Goal: Information Seeking & Learning: Learn about a topic

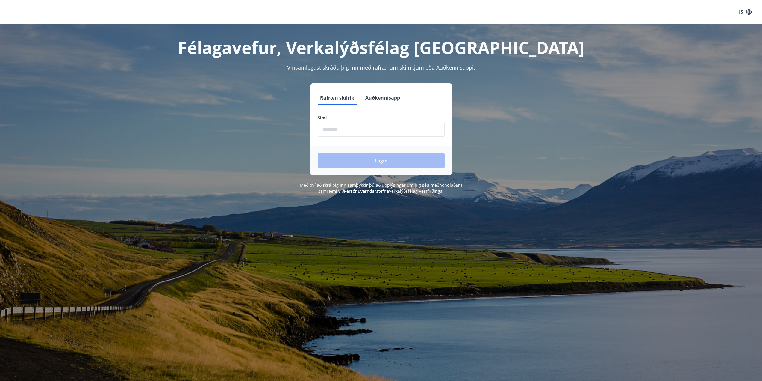
click at [365, 131] on input "phone" at bounding box center [381, 129] width 127 height 15
type input "********"
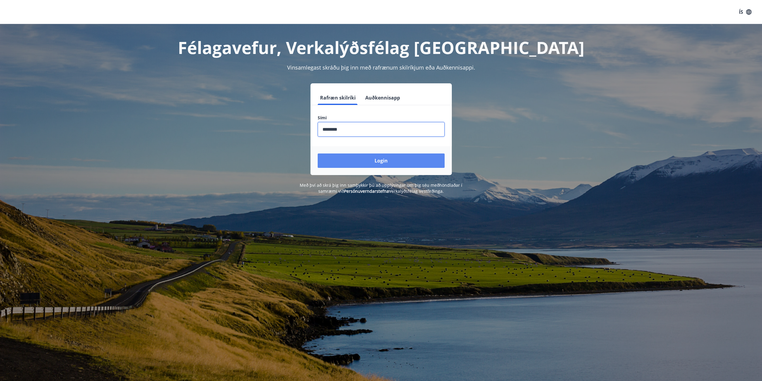
click at [383, 161] on button "Login" at bounding box center [381, 160] width 127 height 14
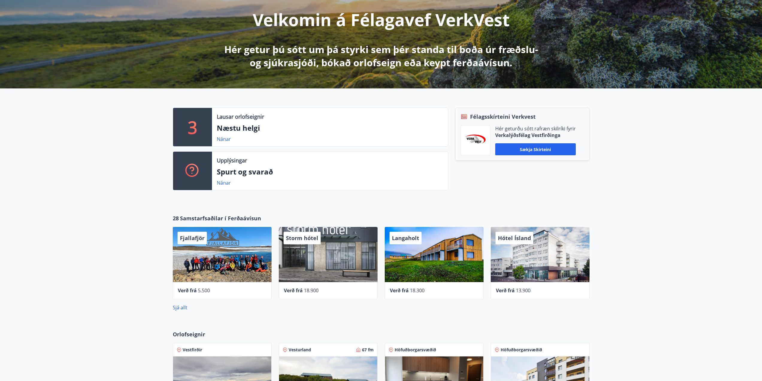
scroll to position [74, 0]
click at [223, 139] on link "Nánar" at bounding box center [224, 139] width 14 height 7
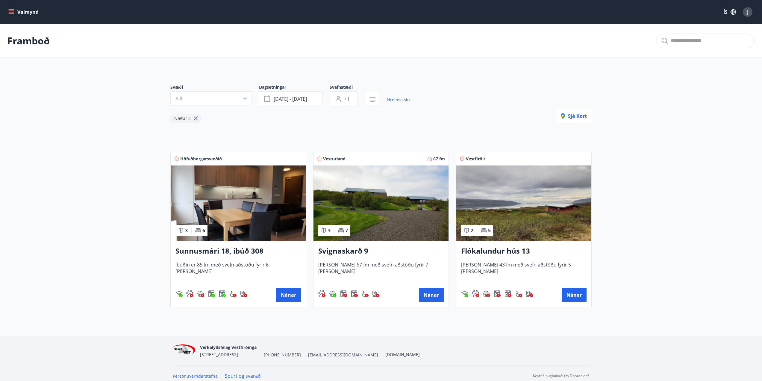
click at [749, 12] on div "J" at bounding box center [748, 12] width 10 height 10
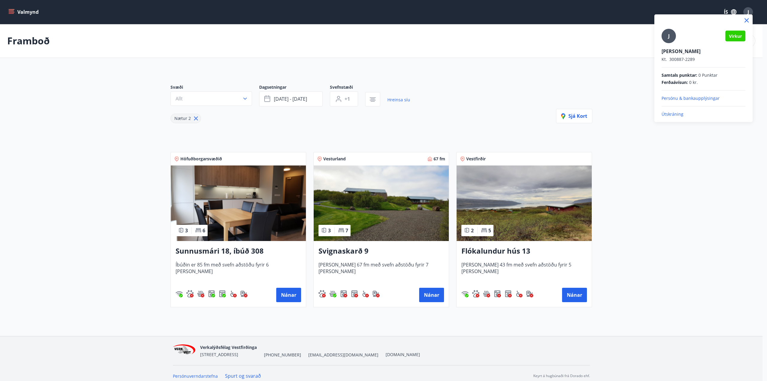
click at [14, 13] on div at bounding box center [383, 190] width 767 height 381
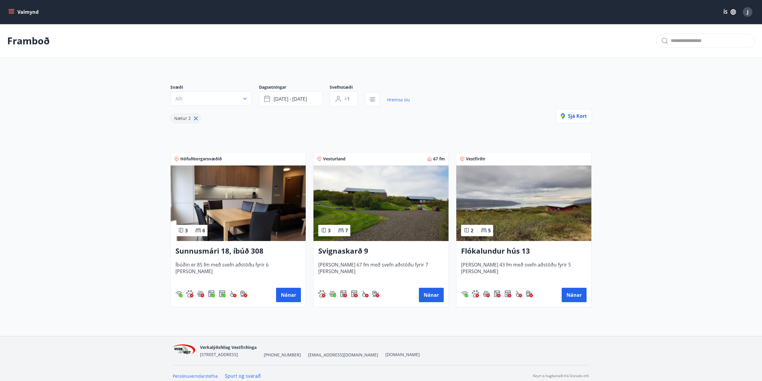
click at [11, 13] on icon "menu" at bounding box center [11, 12] width 6 height 6
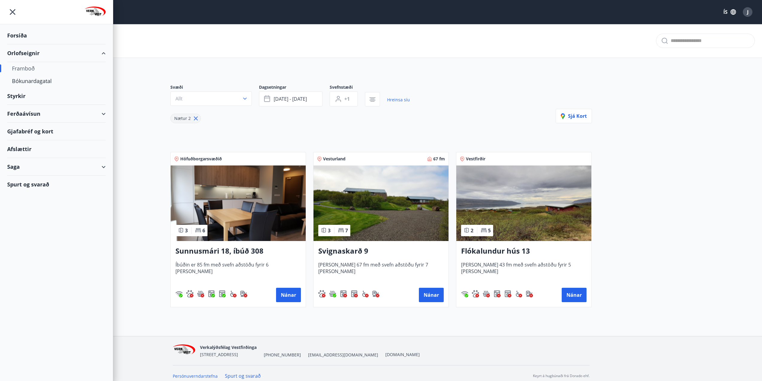
click at [78, 114] on div "Ferðaávísun" at bounding box center [56, 114] width 99 height 18
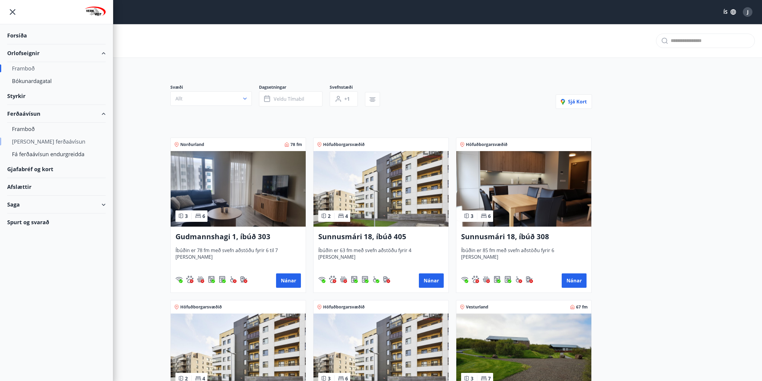
click at [43, 142] on div "[PERSON_NAME] ferðaávísun" at bounding box center [56, 141] width 89 height 13
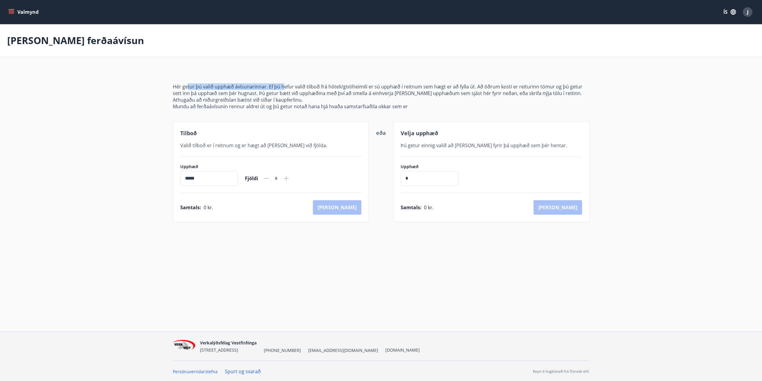
drag, startPoint x: 188, startPoint y: 86, endPoint x: 284, endPoint y: 86, distance: 95.8
click at [284, 86] on p "Hér getur þú valið upphæð ávísunarinnar. Ef þú hefur valið tilboð frá hóteli/gi…" at bounding box center [381, 89] width 417 height 13
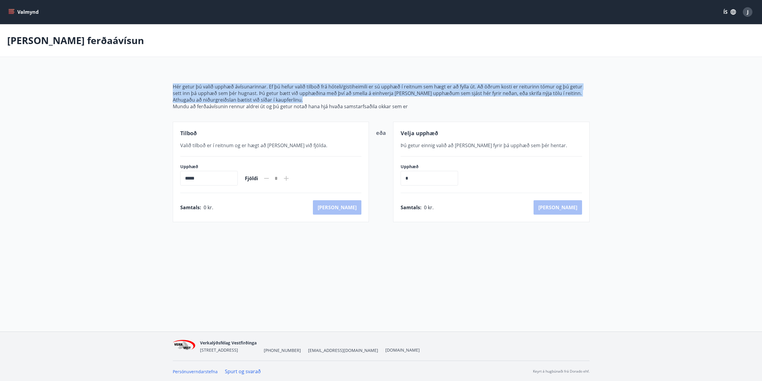
drag, startPoint x: 172, startPoint y: 83, endPoint x: 334, endPoint y: 101, distance: 163.3
click at [334, 101] on div "Hér getur þú valið upphæð ávísunarinnar. Ef þú hefur valið tilboð frá hóteli/gi…" at bounding box center [381, 145] width 431 height 153
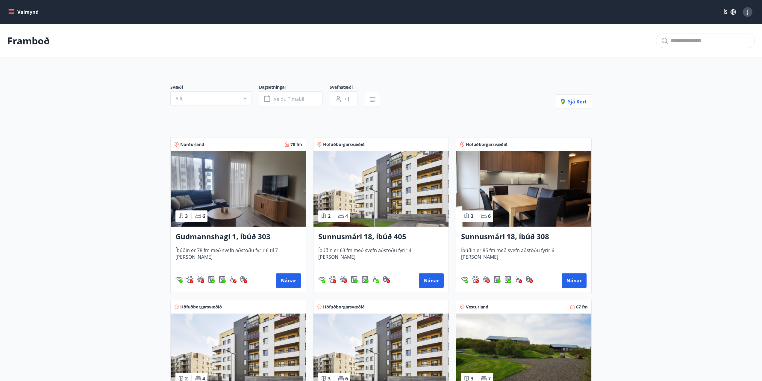
click at [15, 10] on button "Valmynd" at bounding box center [24, 12] width 34 height 11
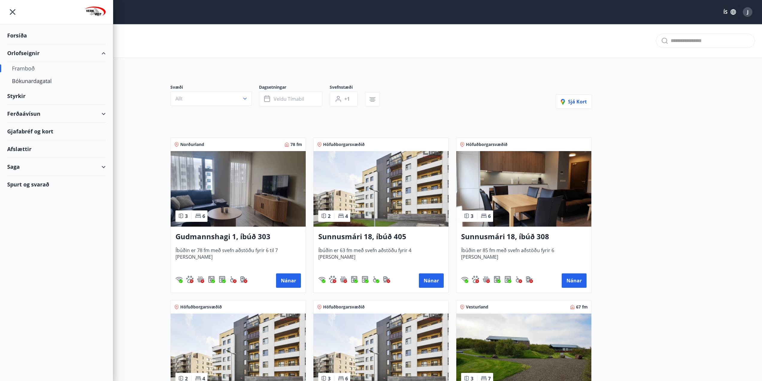
click at [14, 96] on div "Styrkir" at bounding box center [56, 96] width 99 height 18
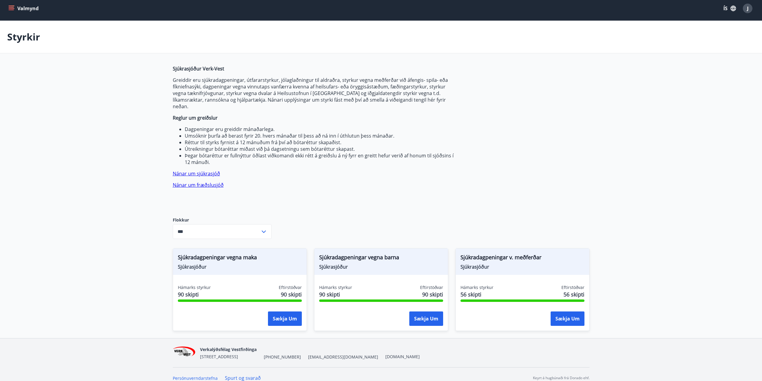
scroll to position [4, 0]
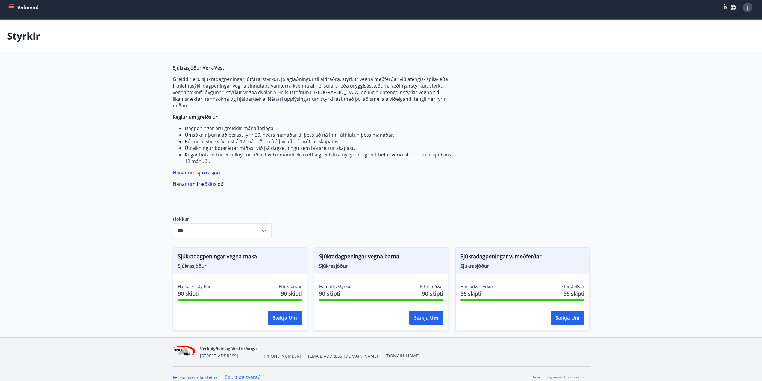
click at [260, 227] on icon at bounding box center [263, 230] width 7 height 7
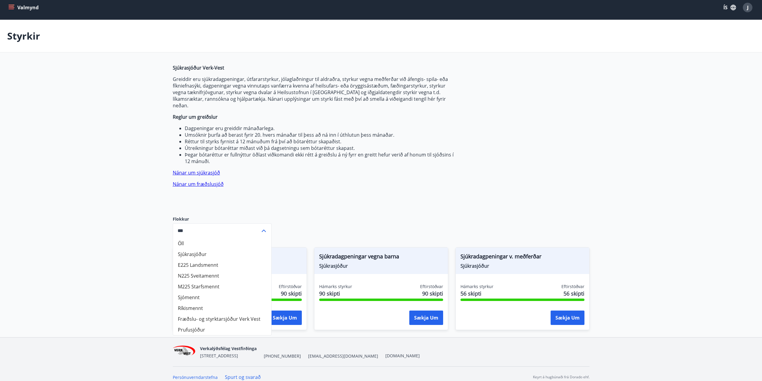
click at [221, 313] on li "Fræðslu- og styrktarsjóður Verk Vest" at bounding box center [222, 318] width 98 height 11
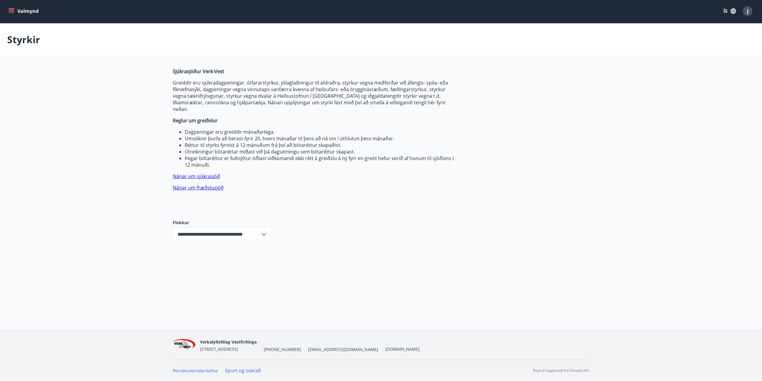
scroll to position [1, 0]
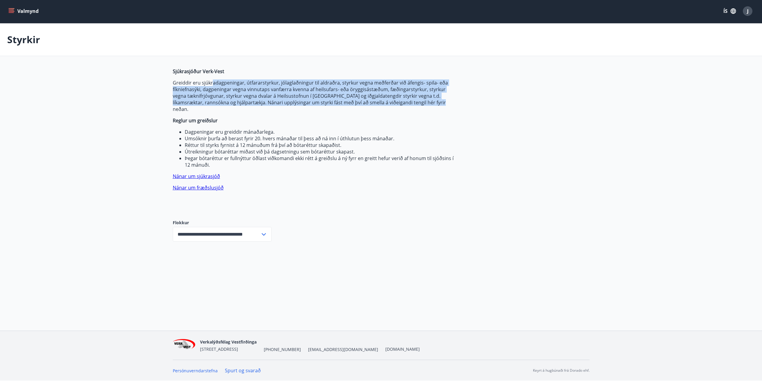
drag, startPoint x: 228, startPoint y: 82, endPoint x: 436, endPoint y: 101, distance: 208.7
click at [436, 101] on p "Greiddir eru sjúkradagpeningar, útfararstyrkur, jólaglaðningur til aldraðra, st…" at bounding box center [314, 95] width 283 height 33
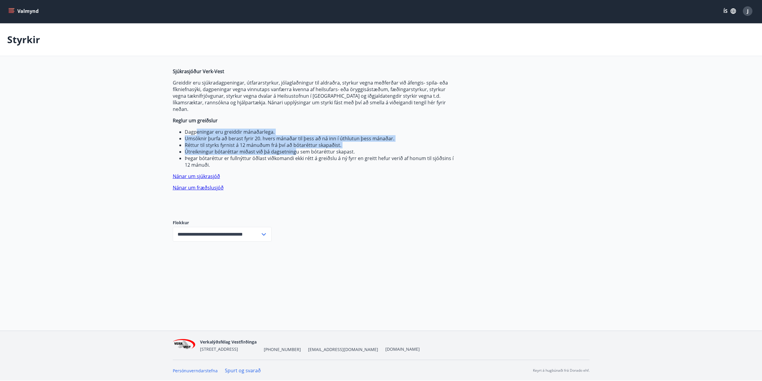
drag, startPoint x: 196, startPoint y: 126, endPoint x: 293, endPoint y: 147, distance: 99.0
click at [293, 147] on ul "Dagpeningar eru greiddir mánaðarlega. Umsóknir þurfa að berast fyrir 20. hvers …" at bounding box center [314, 148] width 283 height 40
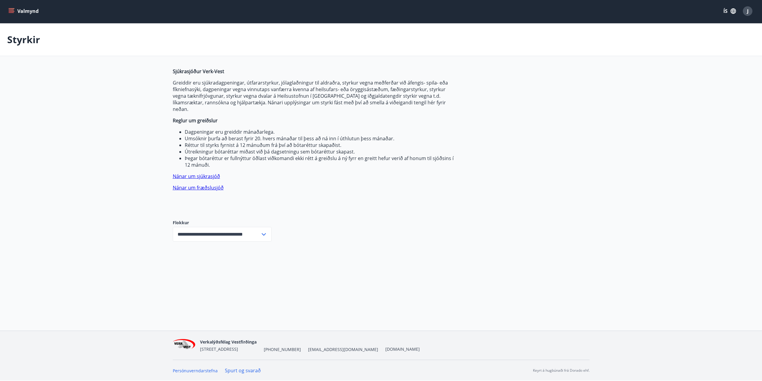
click at [265, 227] on div "**********" at bounding box center [222, 234] width 99 height 15
click at [181, 241] on li "Öll" at bounding box center [222, 246] width 98 height 11
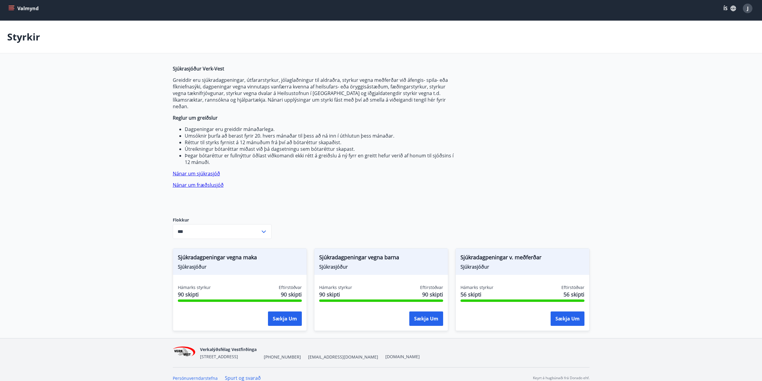
scroll to position [4, 0]
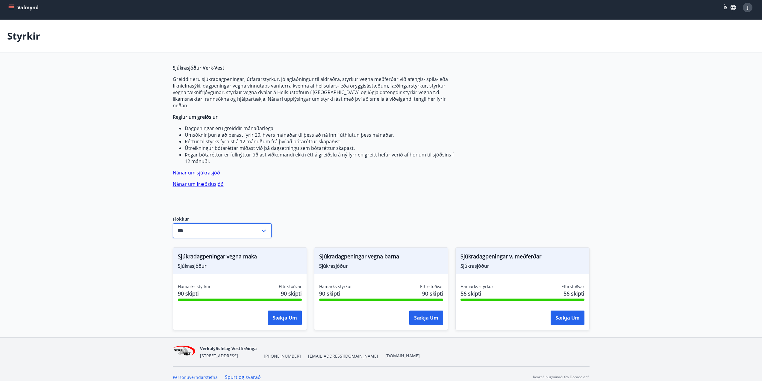
click at [246, 227] on input "***" at bounding box center [216, 230] width 87 height 15
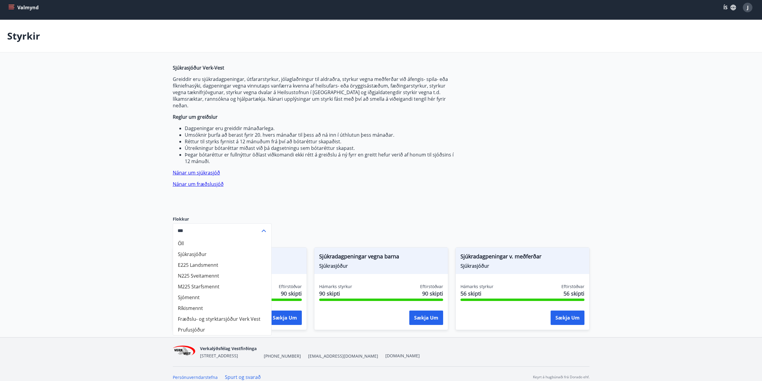
click at [228, 302] on li "Ríkismennt" at bounding box center [222, 307] width 98 height 11
type input "**********"
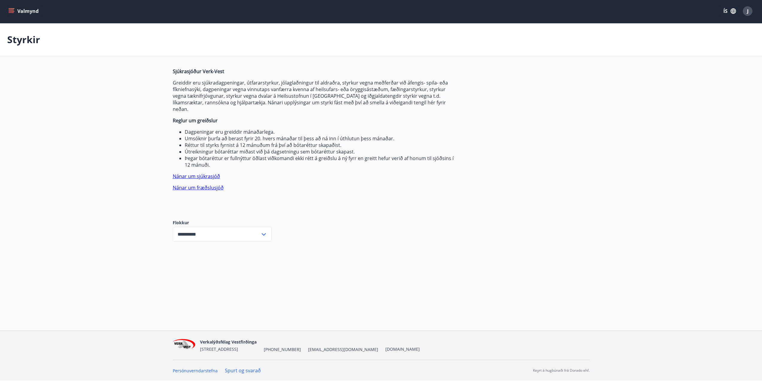
scroll to position [0, 0]
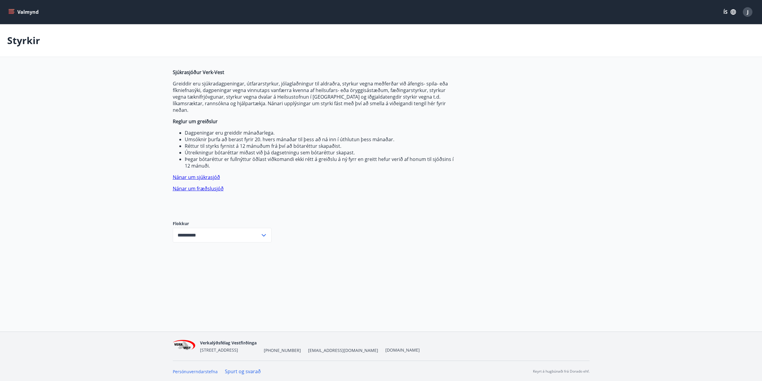
click at [8, 10] on button "Valmynd" at bounding box center [24, 12] width 34 height 11
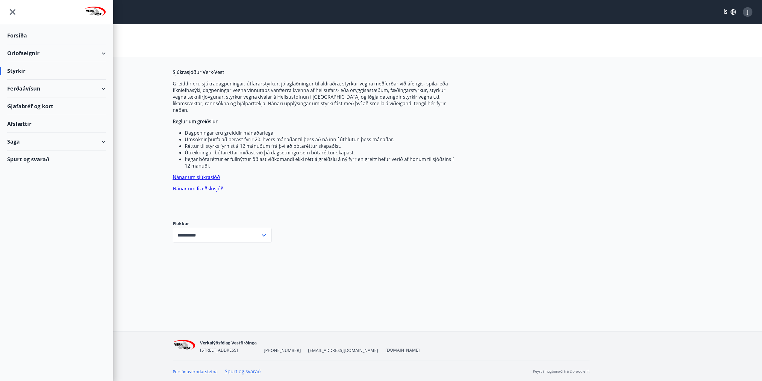
click at [19, 35] on div "Forsíða" at bounding box center [56, 36] width 99 height 18
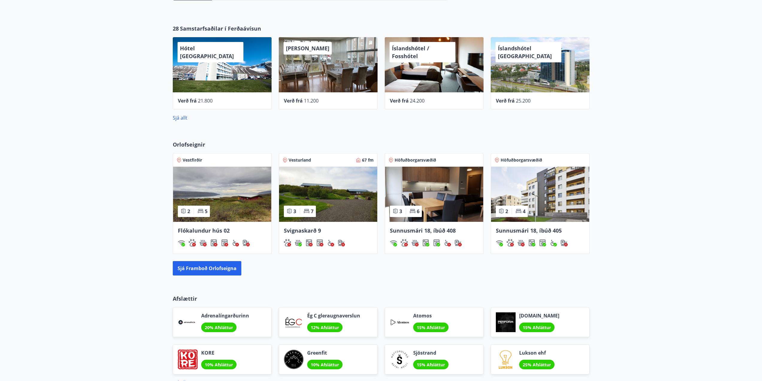
scroll to position [343, 0]
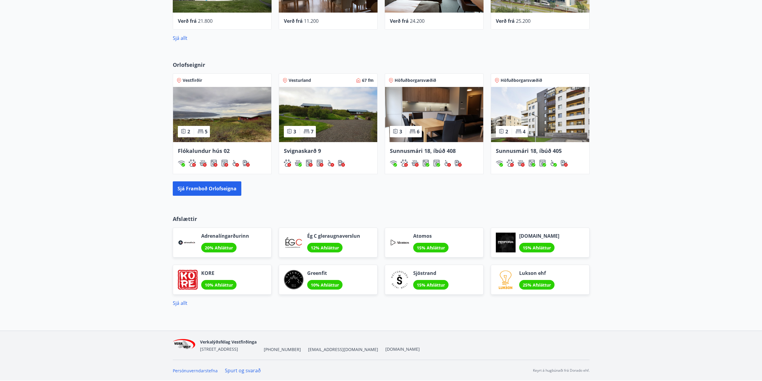
click at [246, 369] on link "Spurt og svarað" at bounding box center [243, 370] width 36 height 7
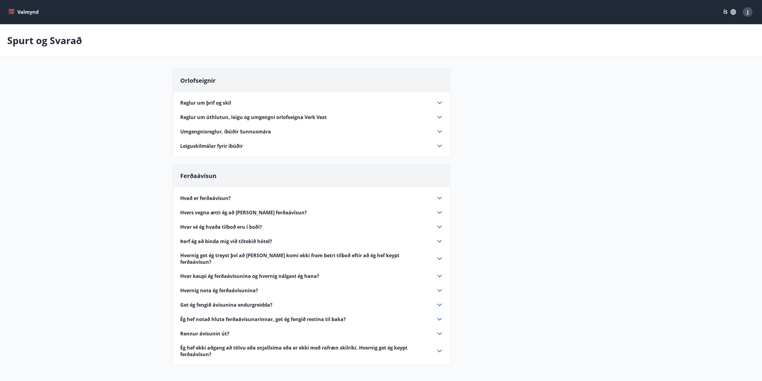
click at [14, 12] on icon "menu" at bounding box center [12, 12] width 7 height 1
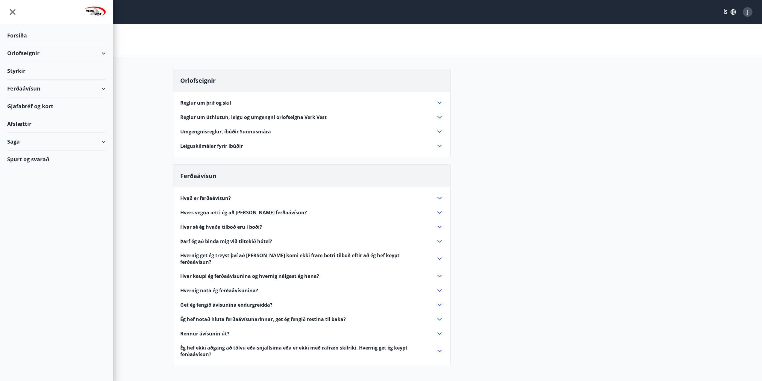
click at [13, 55] on div "Orlofseignir" at bounding box center [56, 53] width 99 height 18
click at [17, 95] on div "Styrkir" at bounding box center [56, 96] width 99 height 18
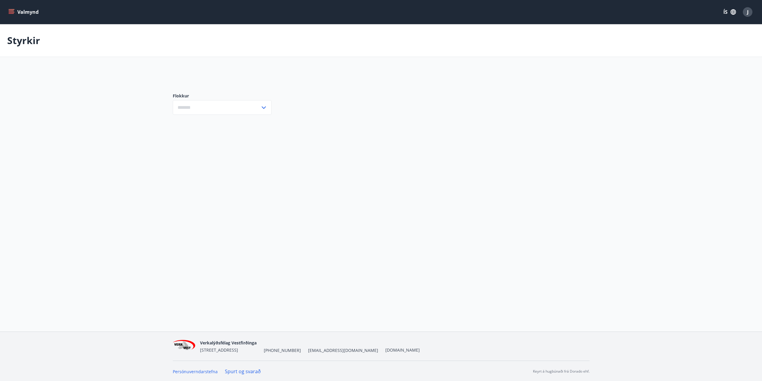
type input "***"
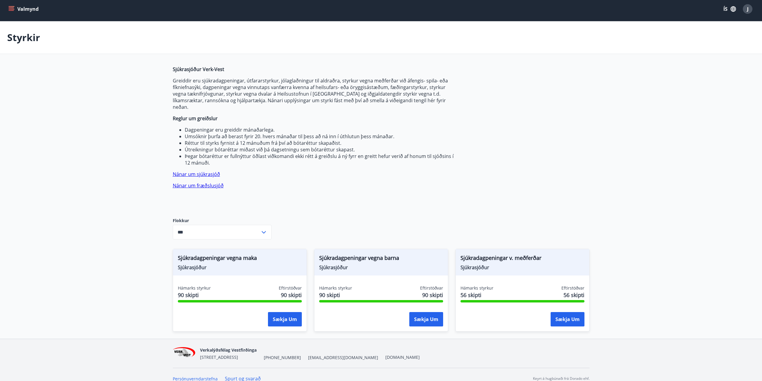
scroll to position [4, 0]
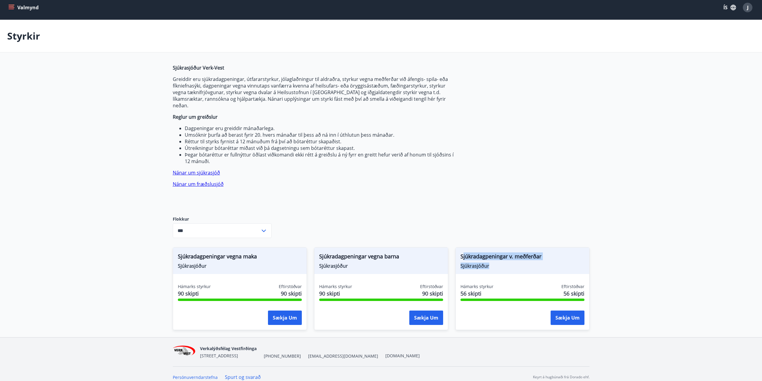
drag, startPoint x: 463, startPoint y: 250, endPoint x: 551, endPoint y: 257, distance: 88.7
click at [551, 257] on div "Sjúkradagpeningar v. meðferðar Sjúkrasjóður" at bounding box center [523, 260] width 134 height 26
click at [262, 227] on icon at bounding box center [263, 230] width 7 height 7
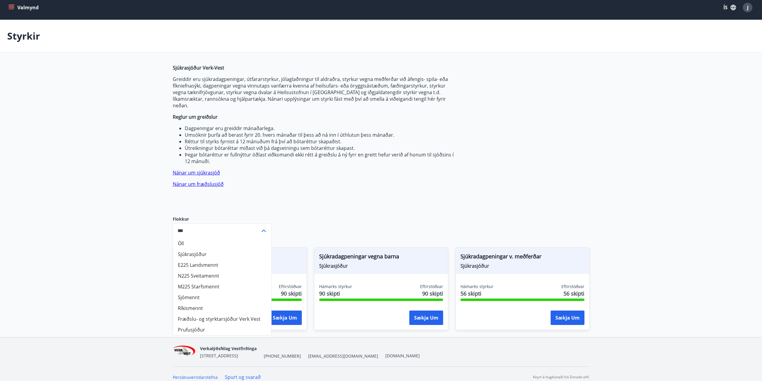
click at [136, 218] on main "Styrkir Sjúkrasjóður Verk-Vest Greiddir eru sjúkradagpeningar, útfararstyrkur, …" at bounding box center [381, 178] width 762 height 317
click at [745, 10] on div "J" at bounding box center [748, 8] width 10 height 10
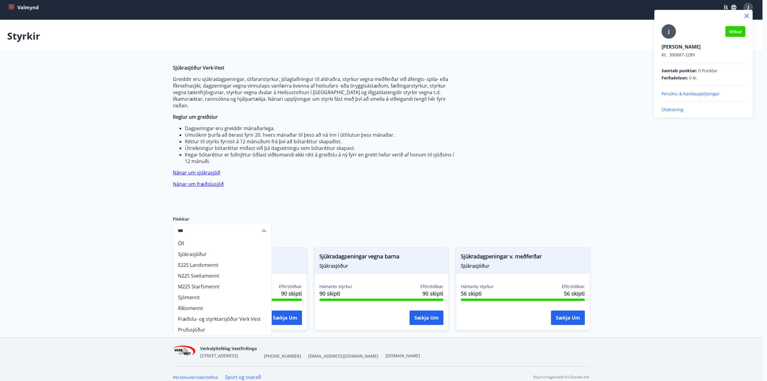
click at [554, 111] on div at bounding box center [383, 190] width 767 height 381
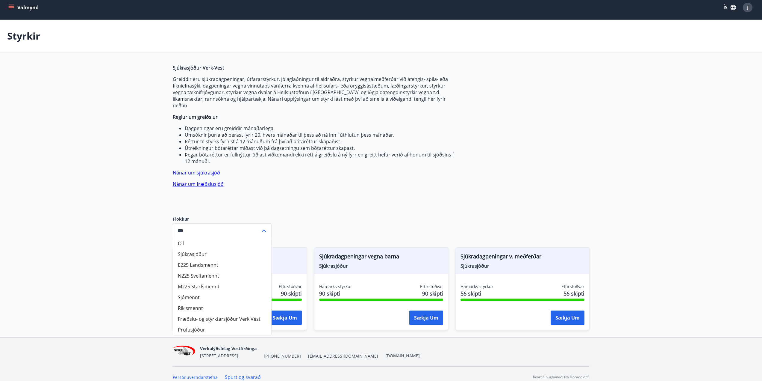
click at [8, 9] on icon "menu" at bounding box center [11, 7] width 6 height 6
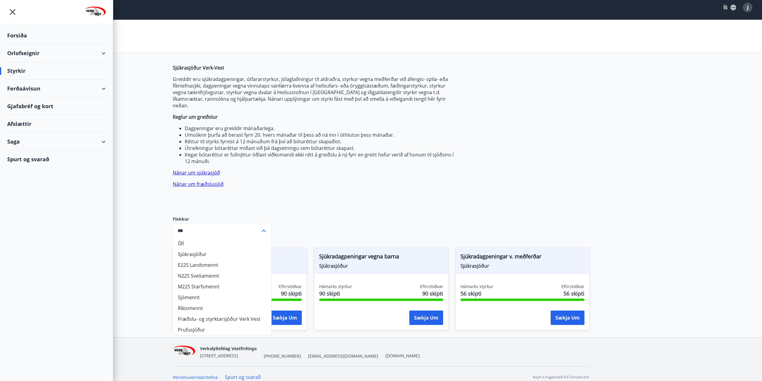
click at [97, 12] on img at bounding box center [95, 13] width 21 height 12
